Goal: Transaction & Acquisition: Book appointment/travel/reservation

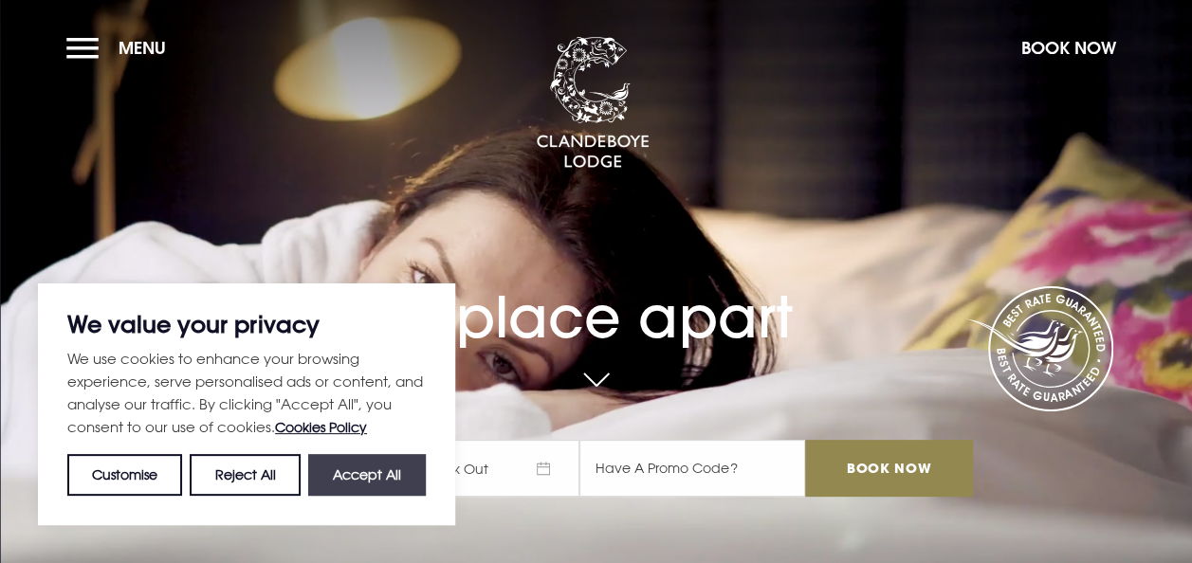
click at [355, 464] on button "Accept All" at bounding box center [367, 475] width 118 height 42
checkbox input "true"
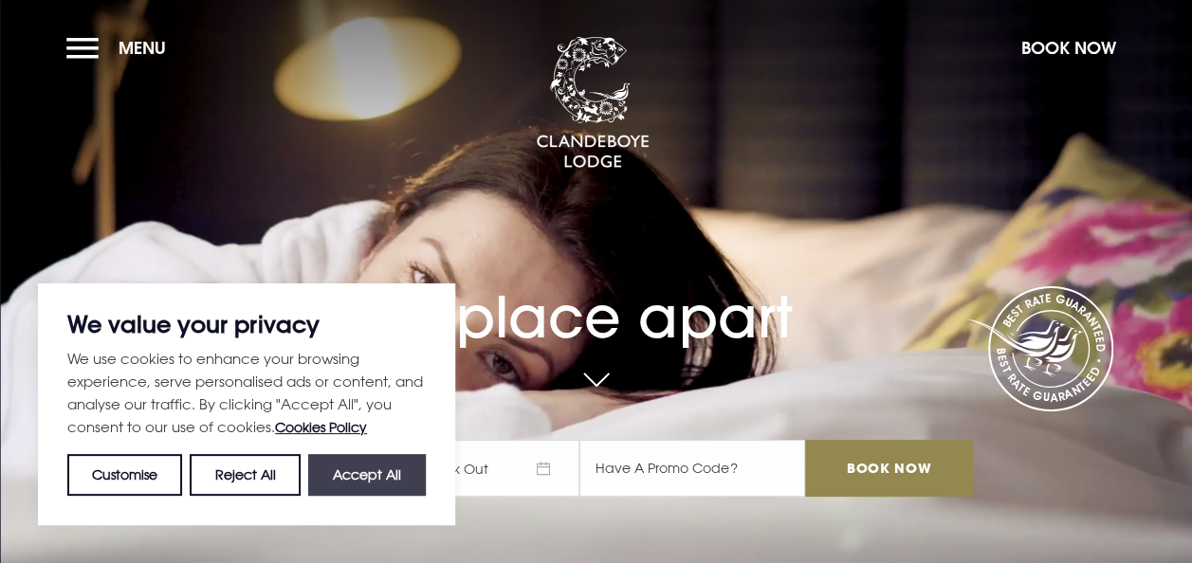
checkbox input "true"
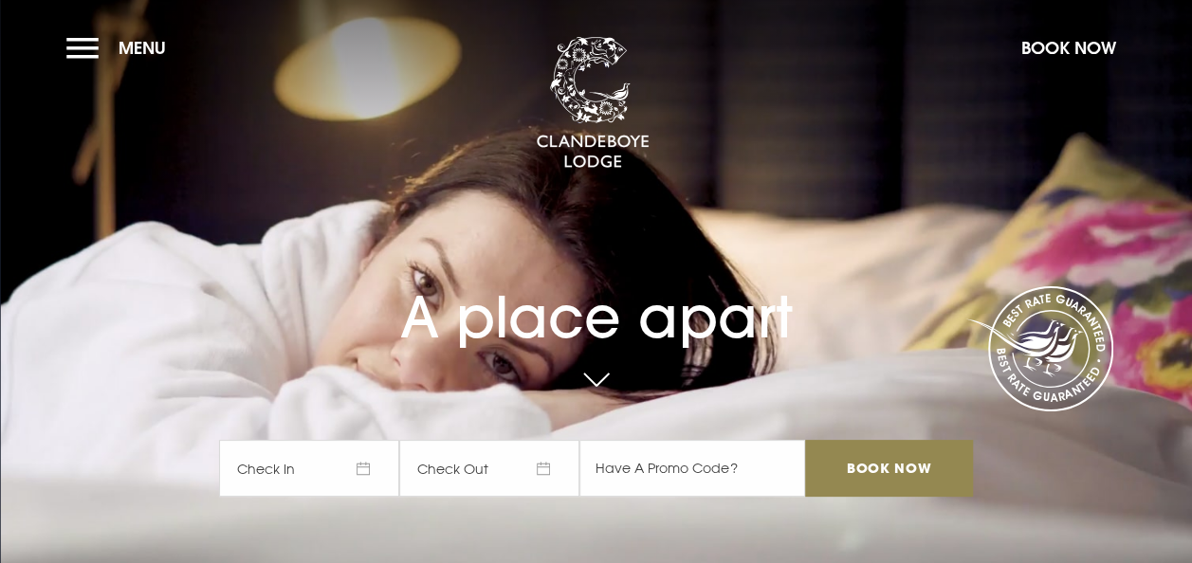
click at [294, 466] on span "Check In" at bounding box center [309, 468] width 180 height 57
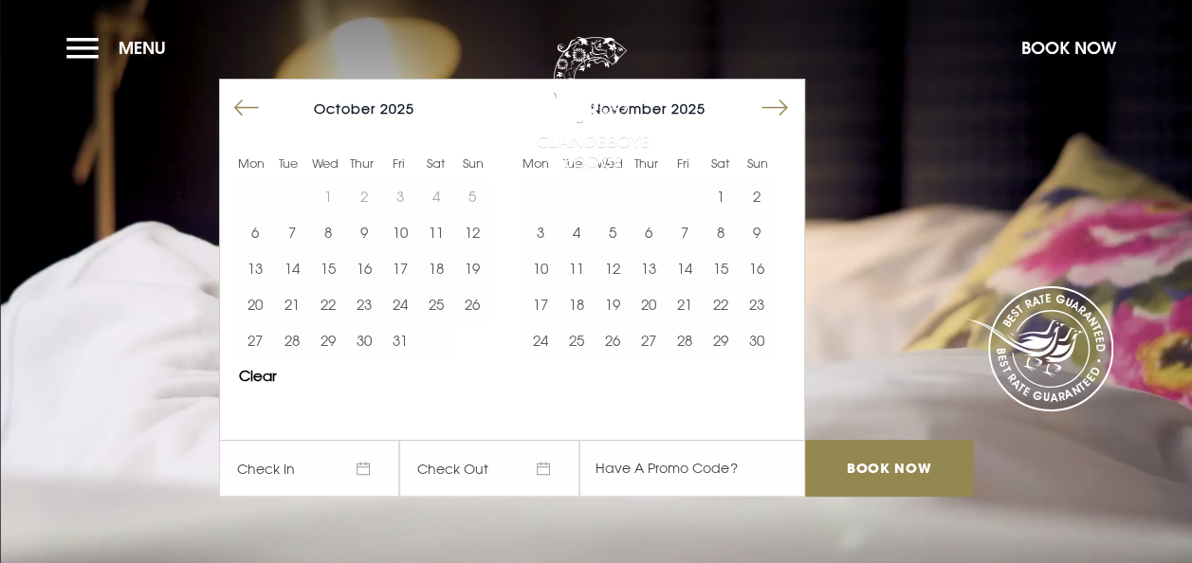
click at [792, 108] on button "Move forward to switch to the next month." at bounding box center [774, 108] width 36 height 36
drag, startPoint x: 550, startPoint y: 261, endPoint x: 559, endPoint y: 264, distance: 10.2
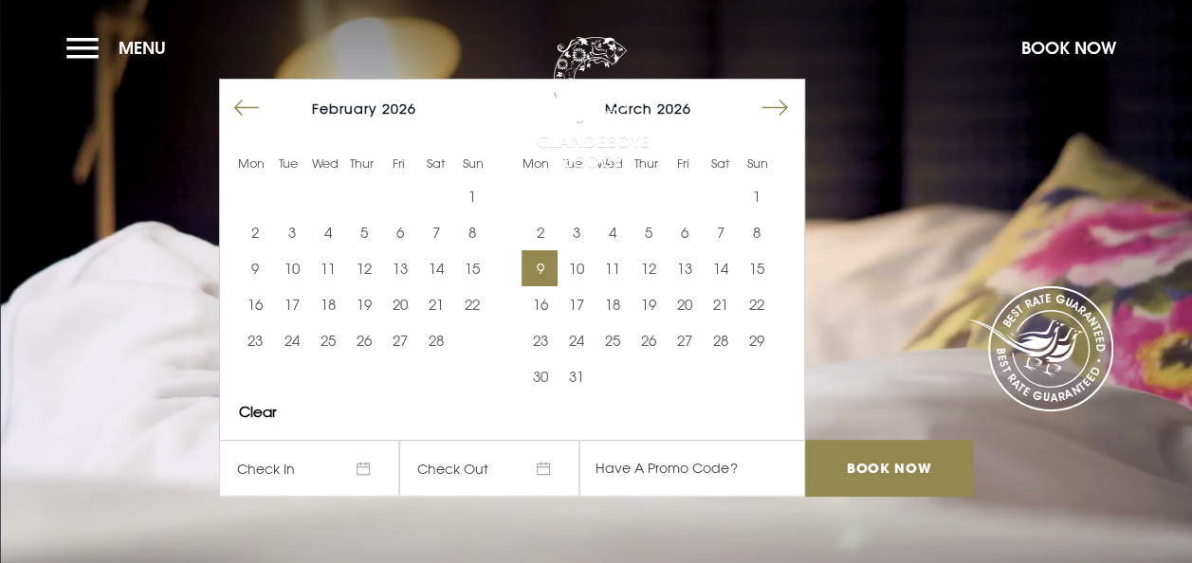
click at [550, 261] on button "9" at bounding box center [539, 268] width 36 height 36
click at [583, 264] on button "10" at bounding box center [575, 268] width 36 height 36
click at [71, 47] on button "Menu" at bounding box center [120, 47] width 109 height 41
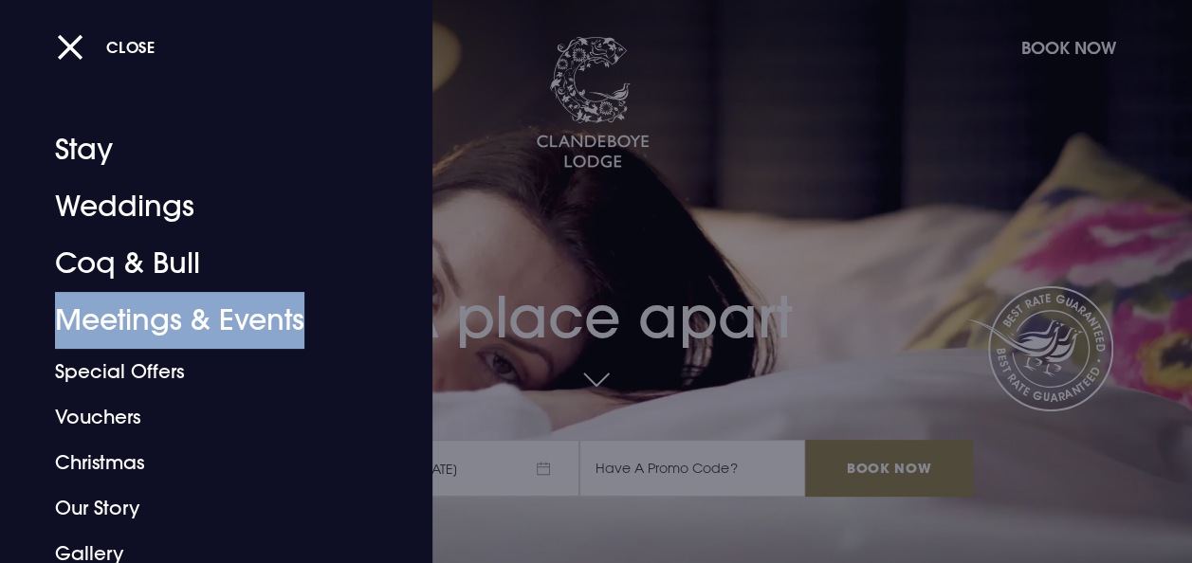
drag, startPoint x: 417, startPoint y: 253, endPoint x: 415, endPoint y: 296, distance: 42.7
click at [415, 296] on div "Close Stay Weddings Coq & Bull Meetings & Events Special Offers Vouchers Christ…" at bounding box center [216, 281] width 432 height 563
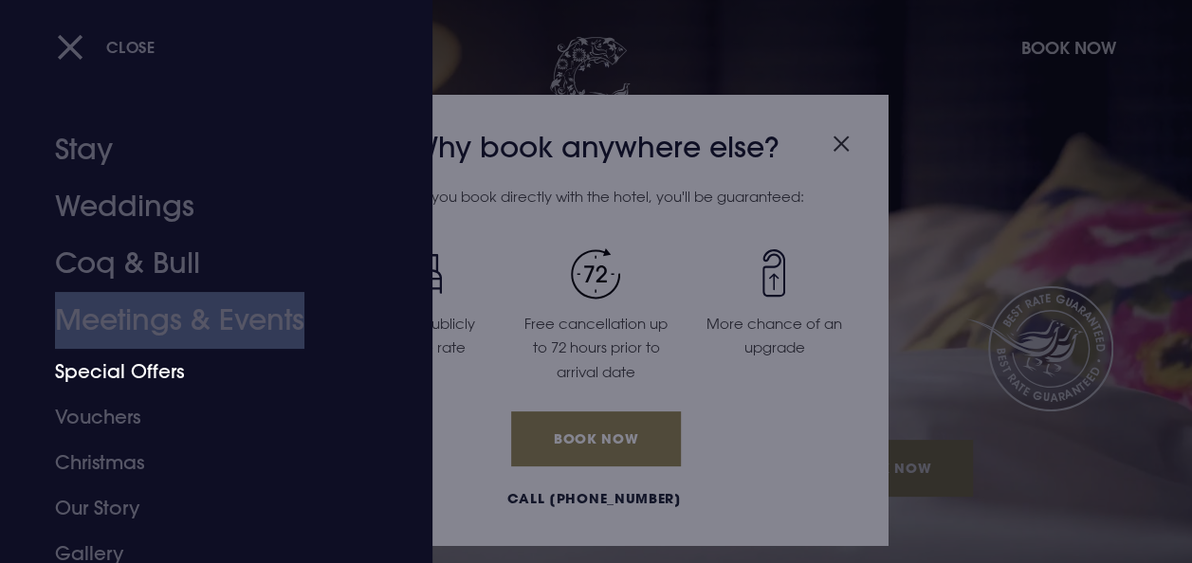
click at [153, 374] on link "Special Offers" at bounding box center [203, 372] width 297 height 46
